Goal: Task Accomplishment & Management: Use online tool/utility

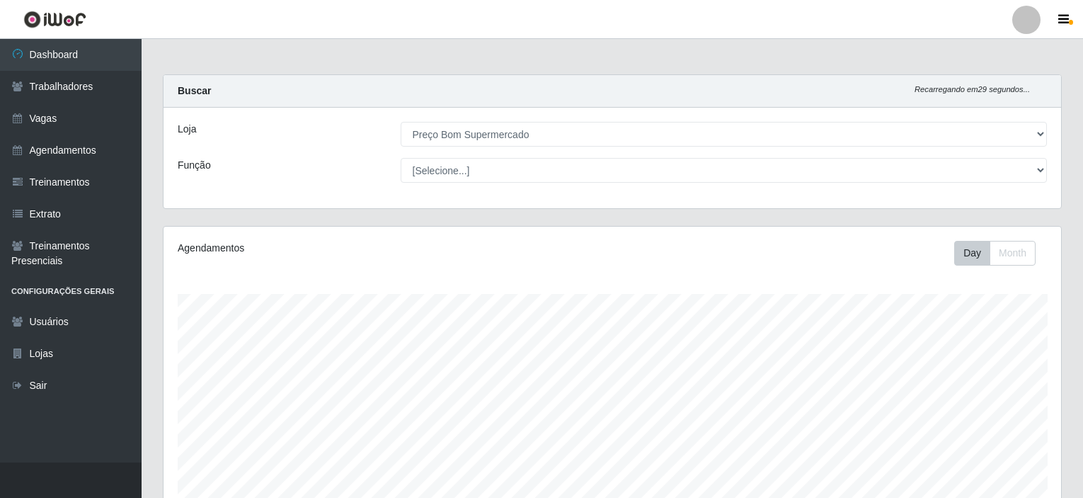
select select "387"
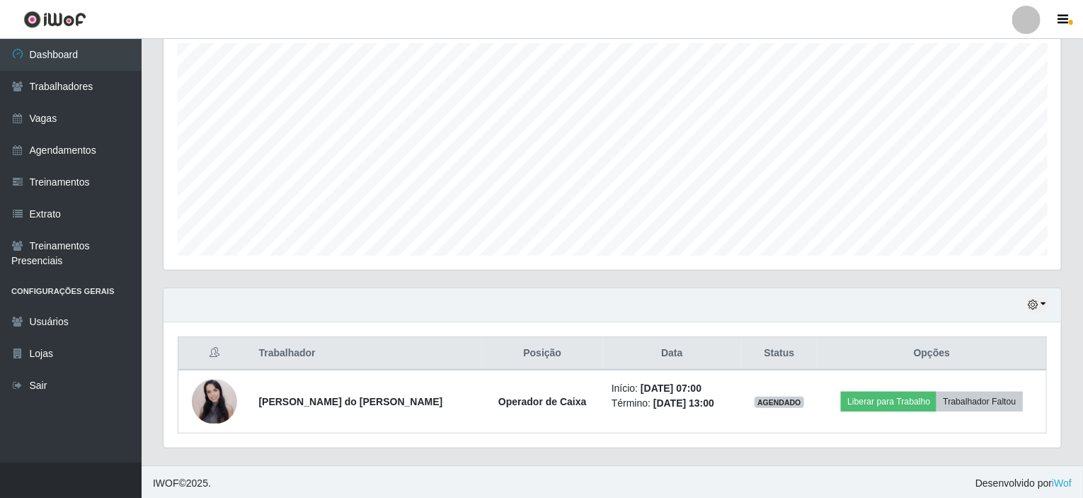
scroll to position [294, 898]
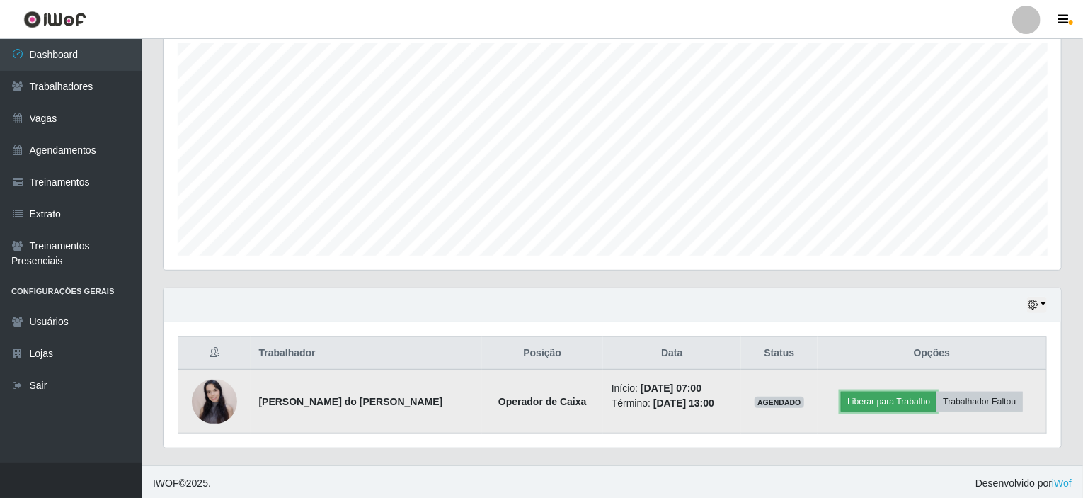
click at [883, 401] on button "Liberar para Trabalho" at bounding box center [889, 402] width 96 height 20
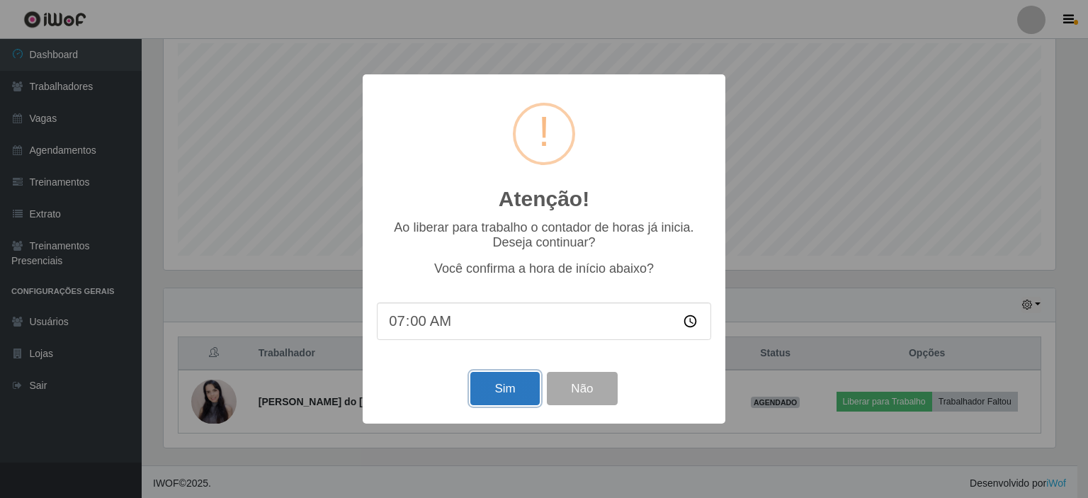
click at [496, 390] on button "Sim" at bounding box center [504, 388] width 69 height 33
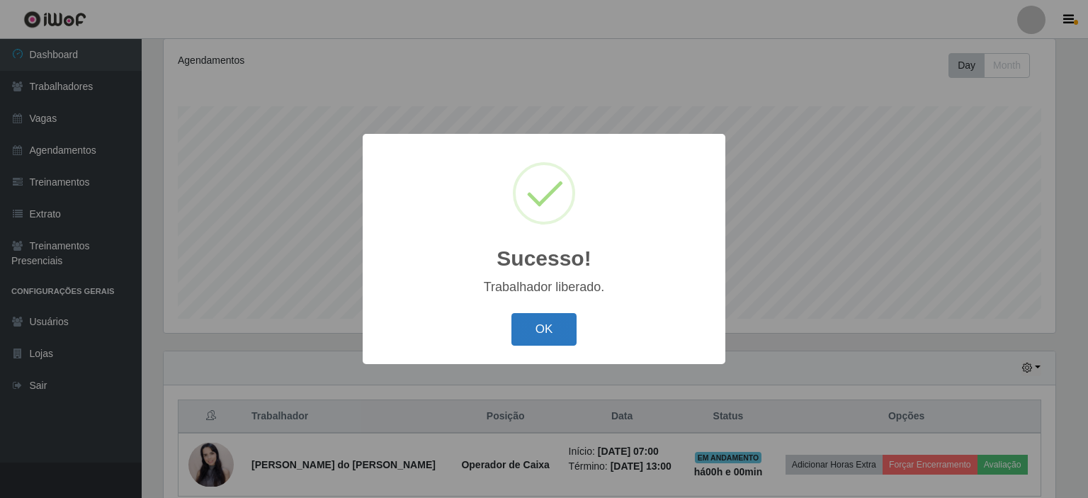
click at [530, 331] on button "OK" at bounding box center [544, 329] width 66 height 33
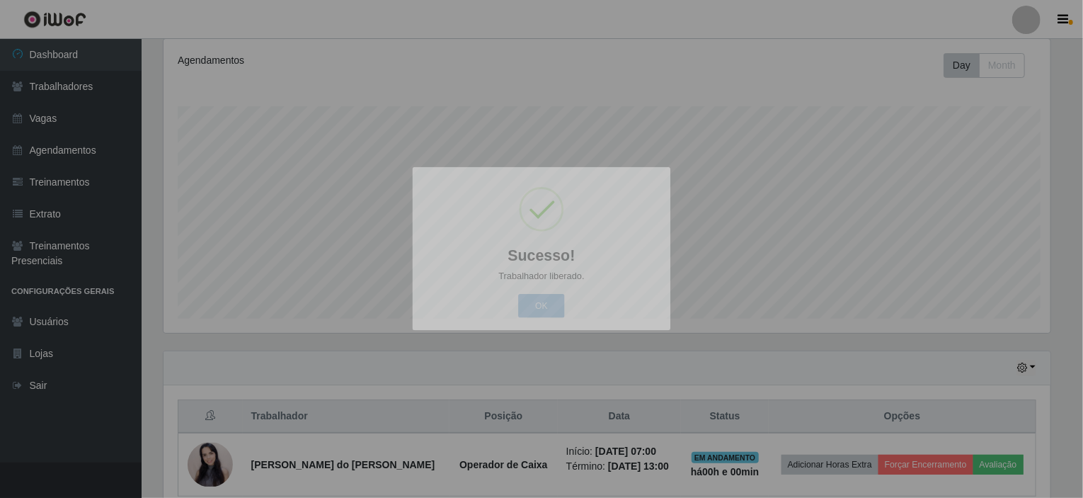
scroll to position [294, 898]
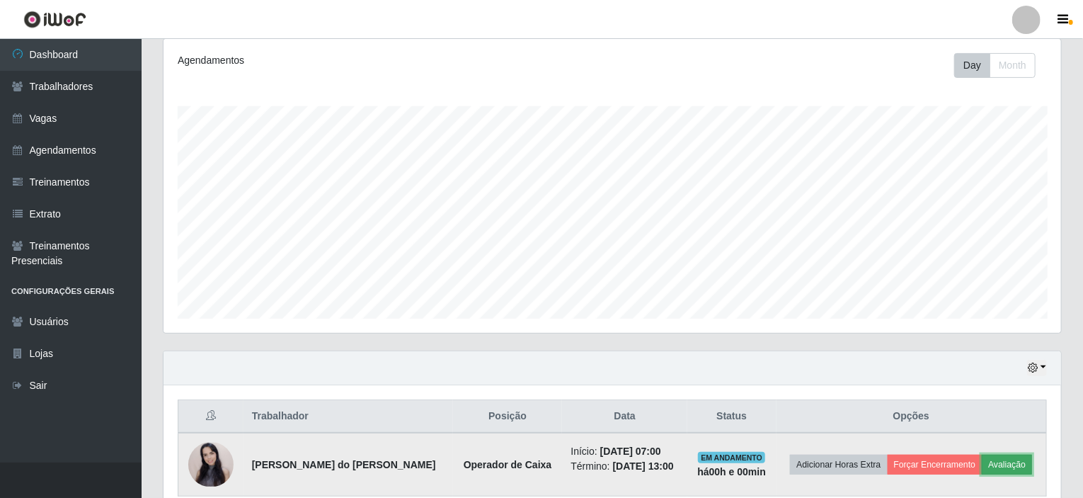
click at [1011, 457] on button "Avaliação" at bounding box center [1007, 465] width 50 height 20
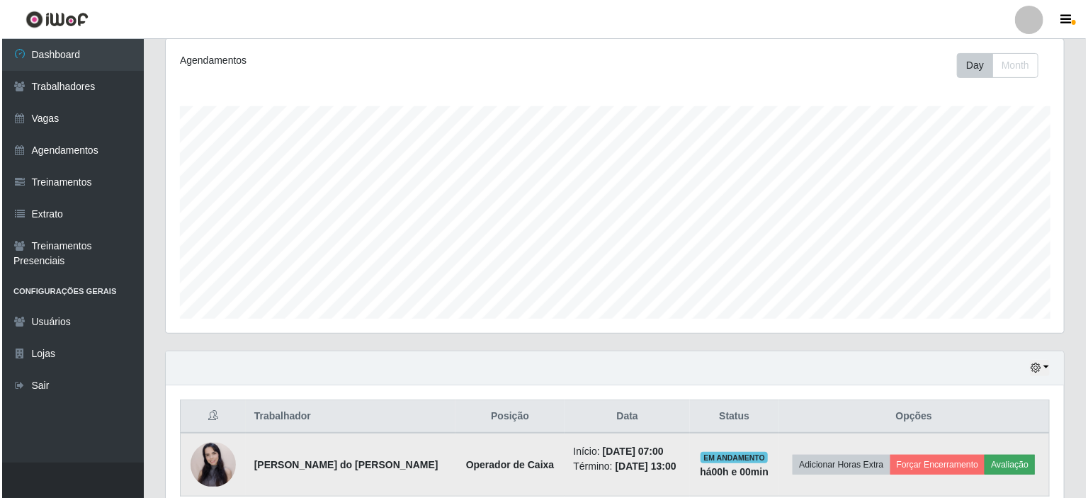
scroll to position [294, 892]
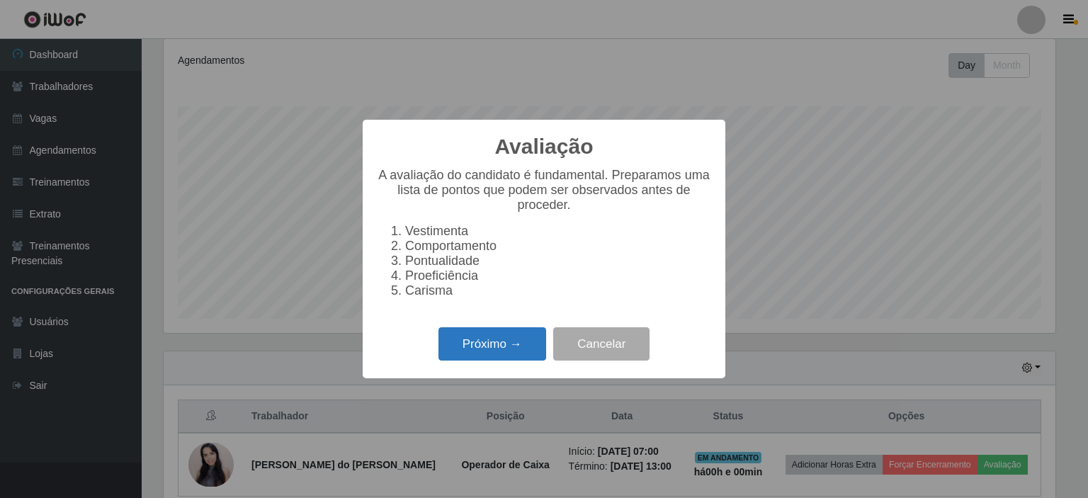
click at [464, 348] on button "Próximo →" at bounding box center [492, 343] width 108 height 33
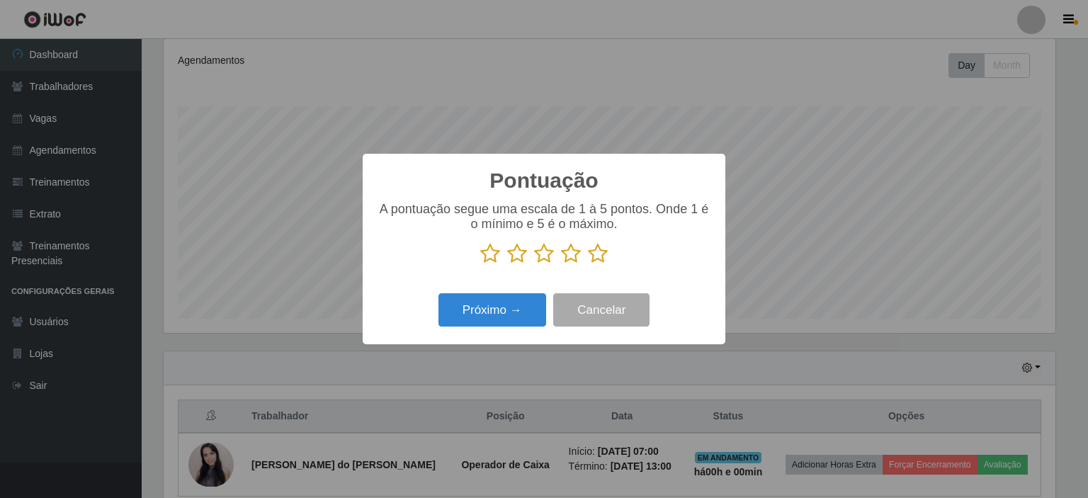
scroll to position [707762, 707164]
click at [585, 253] on p at bounding box center [544, 253] width 334 height 21
click at [602, 253] on icon at bounding box center [598, 253] width 20 height 21
click at [588, 264] on input "radio" at bounding box center [588, 264] width 0 height 0
click at [523, 308] on button "Próximo →" at bounding box center [492, 309] width 108 height 33
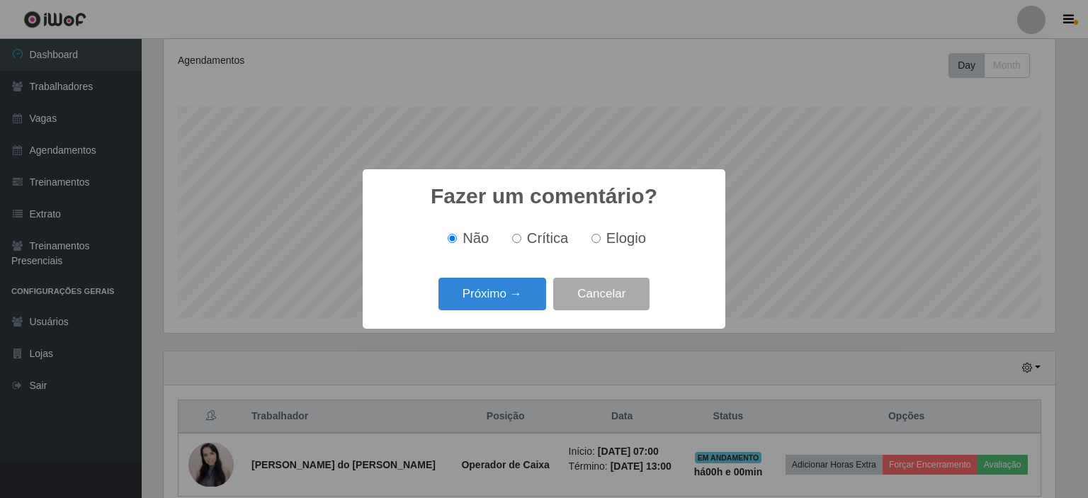
click at [523, 308] on button "Próximo →" at bounding box center [492, 294] width 108 height 33
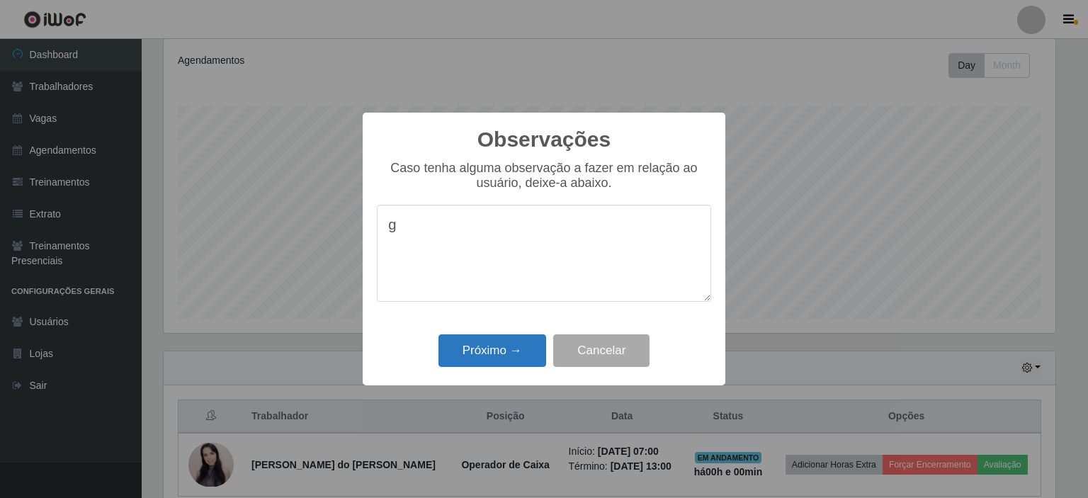
type textarea "g"
click at [509, 353] on button "Próximo →" at bounding box center [492, 350] width 108 height 33
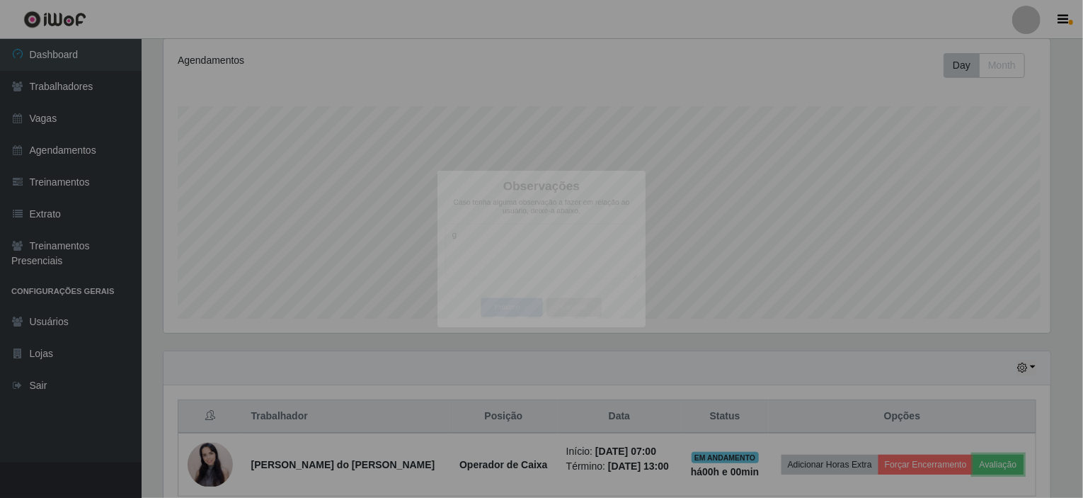
scroll to position [294, 898]
